Goal: Transaction & Acquisition: Obtain resource

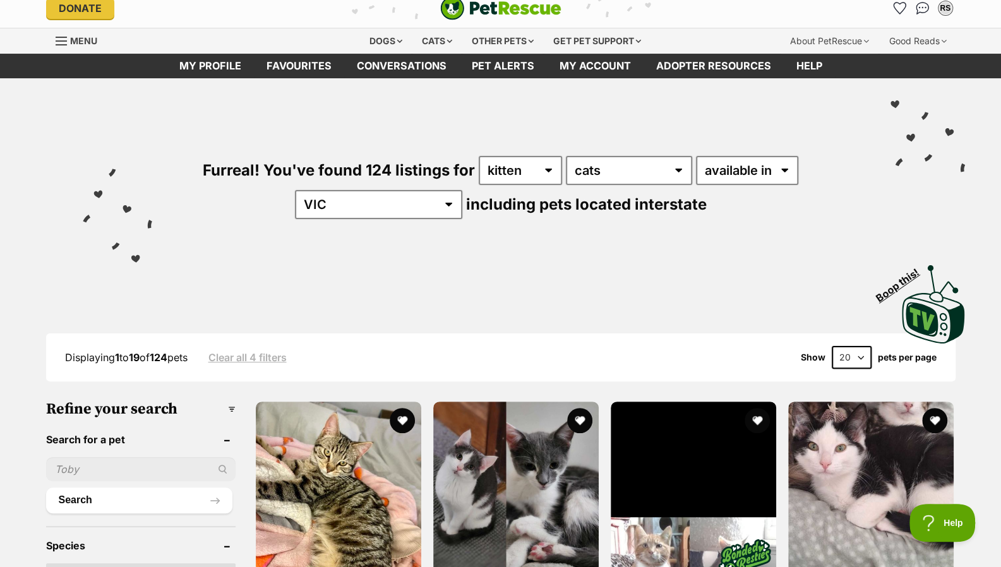
scroll to position [9, 0]
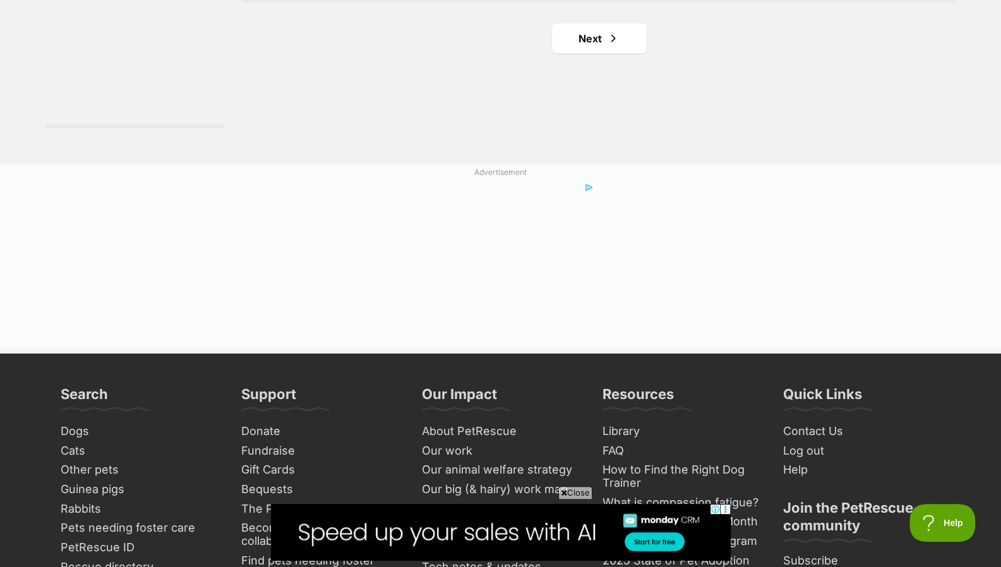
scroll to position [2545, 0]
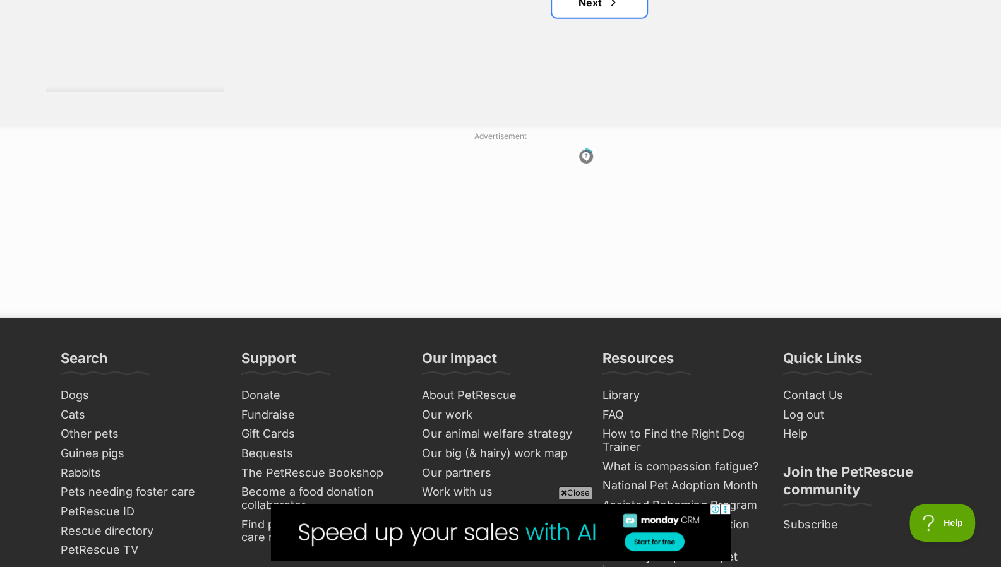
click at [569, 6] on link "Next" at bounding box center [599, 2] width 95 height 30
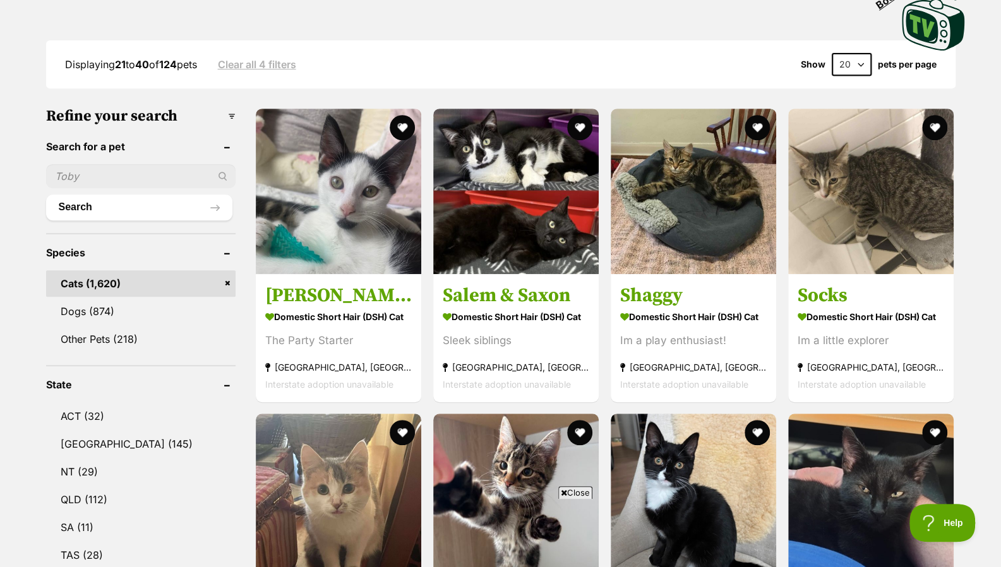
click at [668, 297] on h3 "Shaggy" at bounding box center [693, 295] width 147 height 24
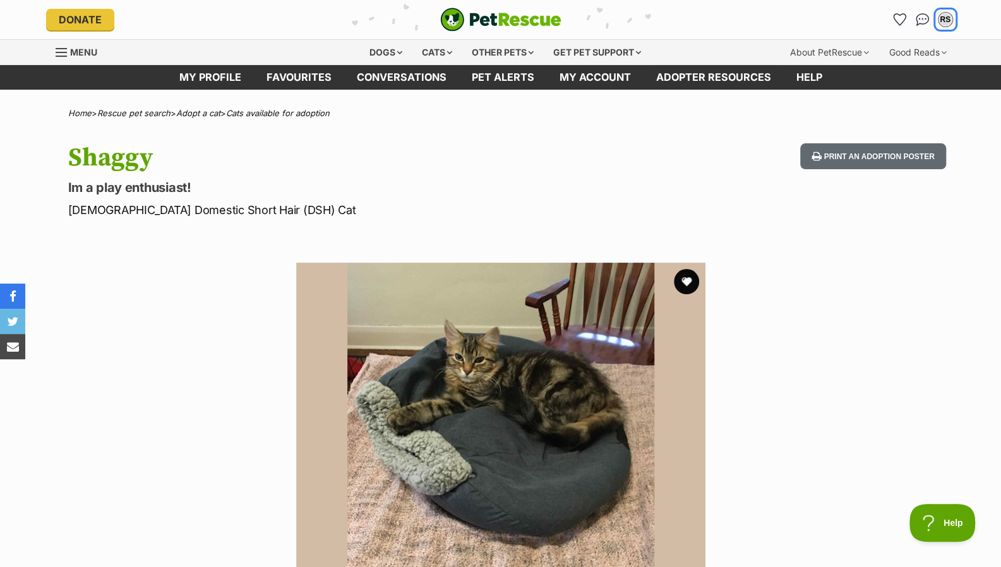
click at [941, 13] on button "RS" at bounding box center [945, 19] width 20 height 20
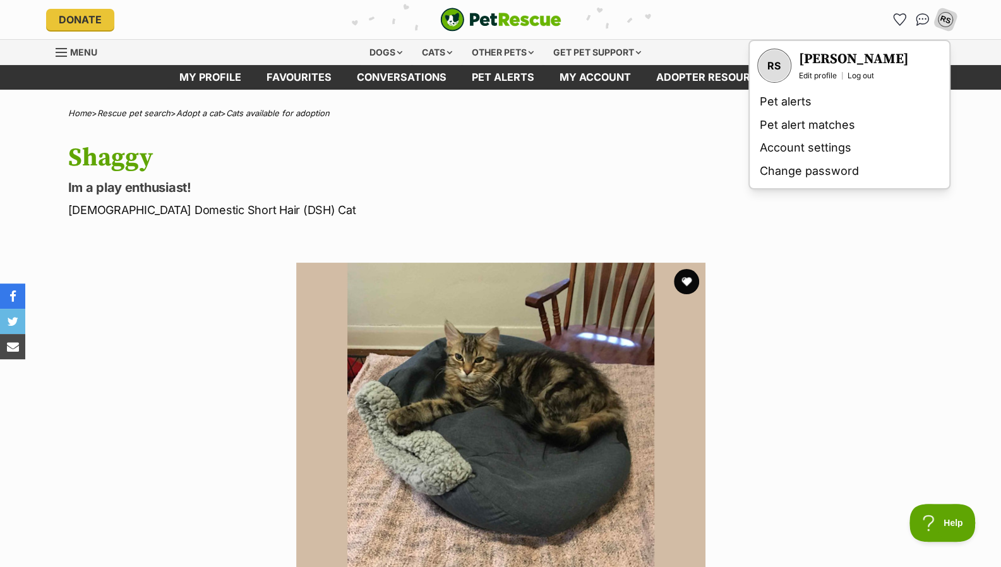
click at [672, 170] on div "Shaggy Im a play enthusiast! Male Domestic Short Hair (DSH) Cat Print an adopti…" at bounding box center [501, 180] width 928 height 75
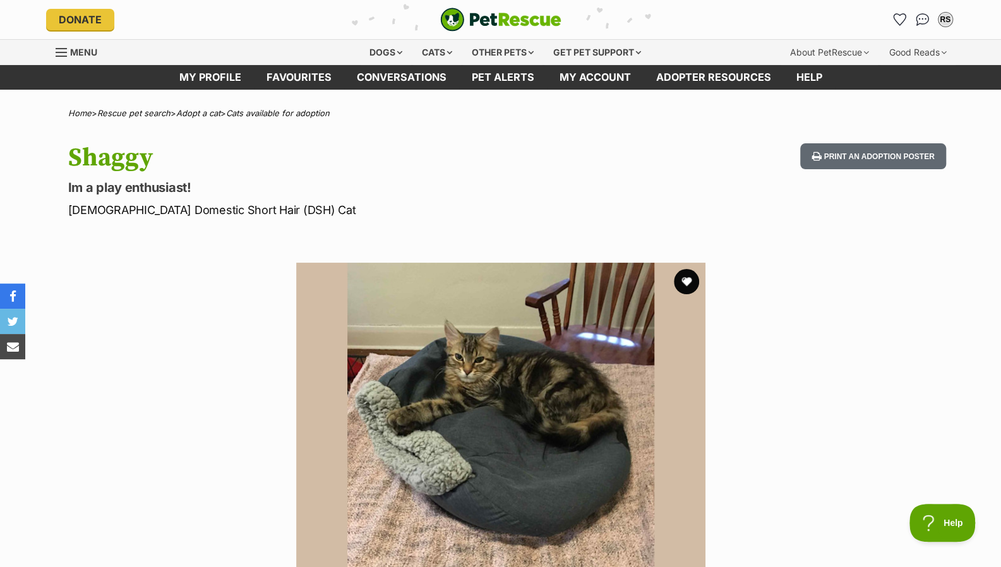
click at [322, 84] on link "Favourites" at bounding box center [299, 77] width 90 height 25
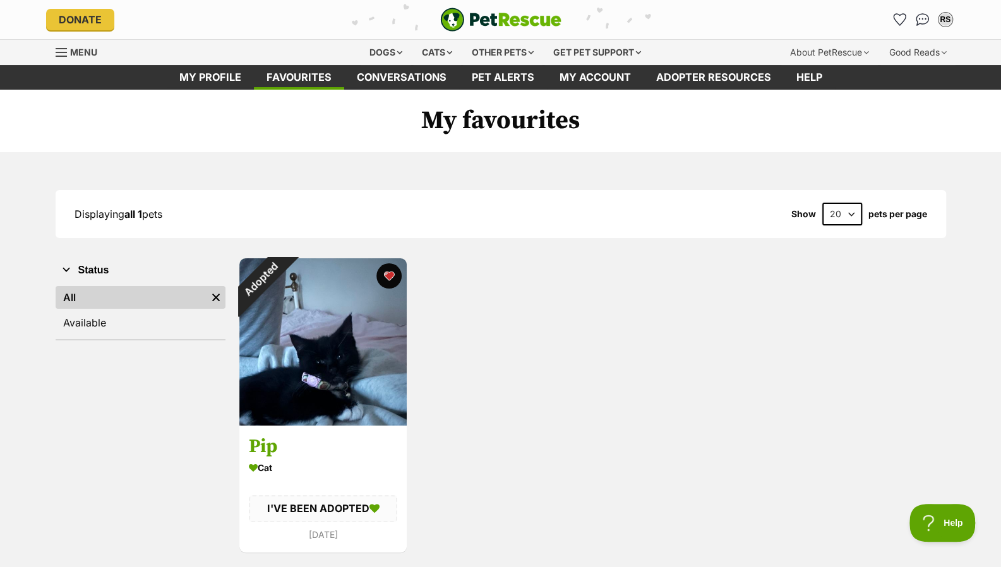
click at [406, 78] on link "Conversations" at bounding box center [401, 77] width 115 height 25
